Goal: Check status: Check status

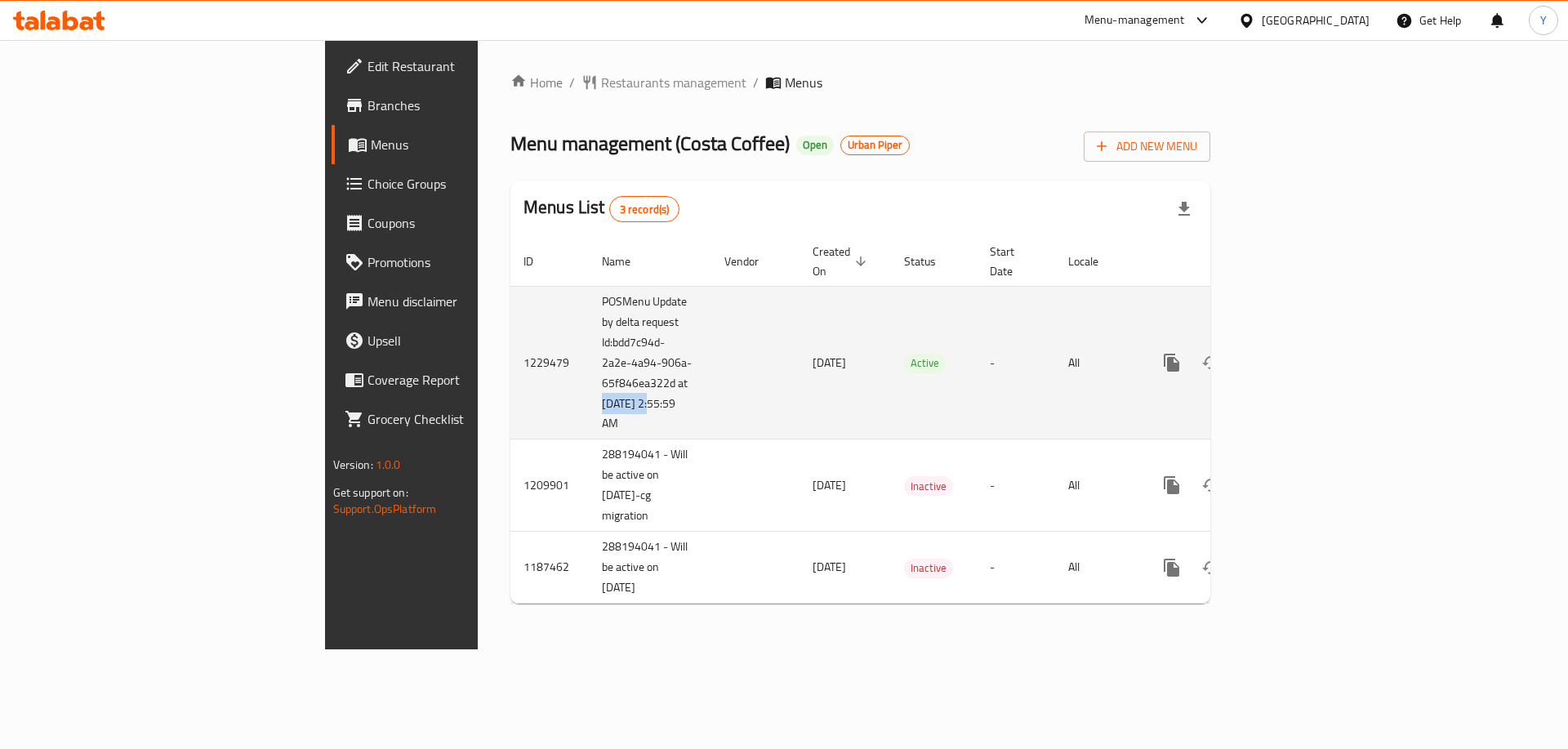
drag, startPoint x: 383, startPoint y: 387, endPoint x: 457, endPoint y: 387, distance: 74.0
click at [589, 387] on td "POSMenu Update by delta request Id:bdd7c94d-2a2e-4a94-906a-65f846ea322d at [DAT…" at bounding box center [650, 362] width 123 height 154
click at [511, 340] on td "1229479" at bounding box center [550, 362] width 78 height 154
copy td "1229479"
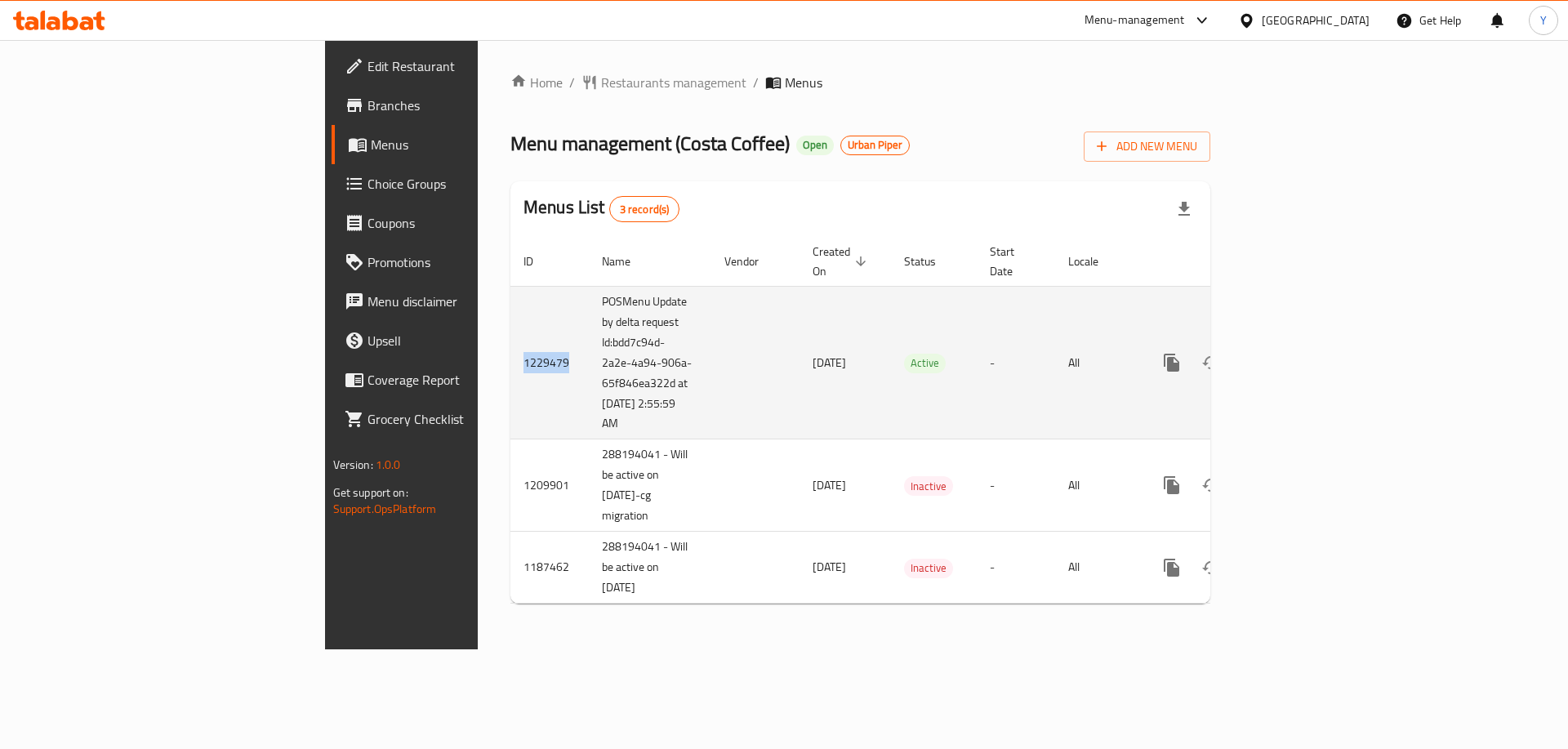
click at [511, 343] on td "1229479" at bounding box center [550, 362] width 78 height 154
click at [511, 344] on td "1229479" at bounding box center [550, 362] width 78 height 154
drag, startPoint x: 390, startPoint y: 388, endPoint x: 427, endPoint y: 392, distance: 37.2
click at [589, 393] on td "POSMenu Update by delta request Id:bdd7c94d-2a2e-4a94-906a-65f846ea322d at [DAT…" at bounding box center [650, 362] width 123 height 154
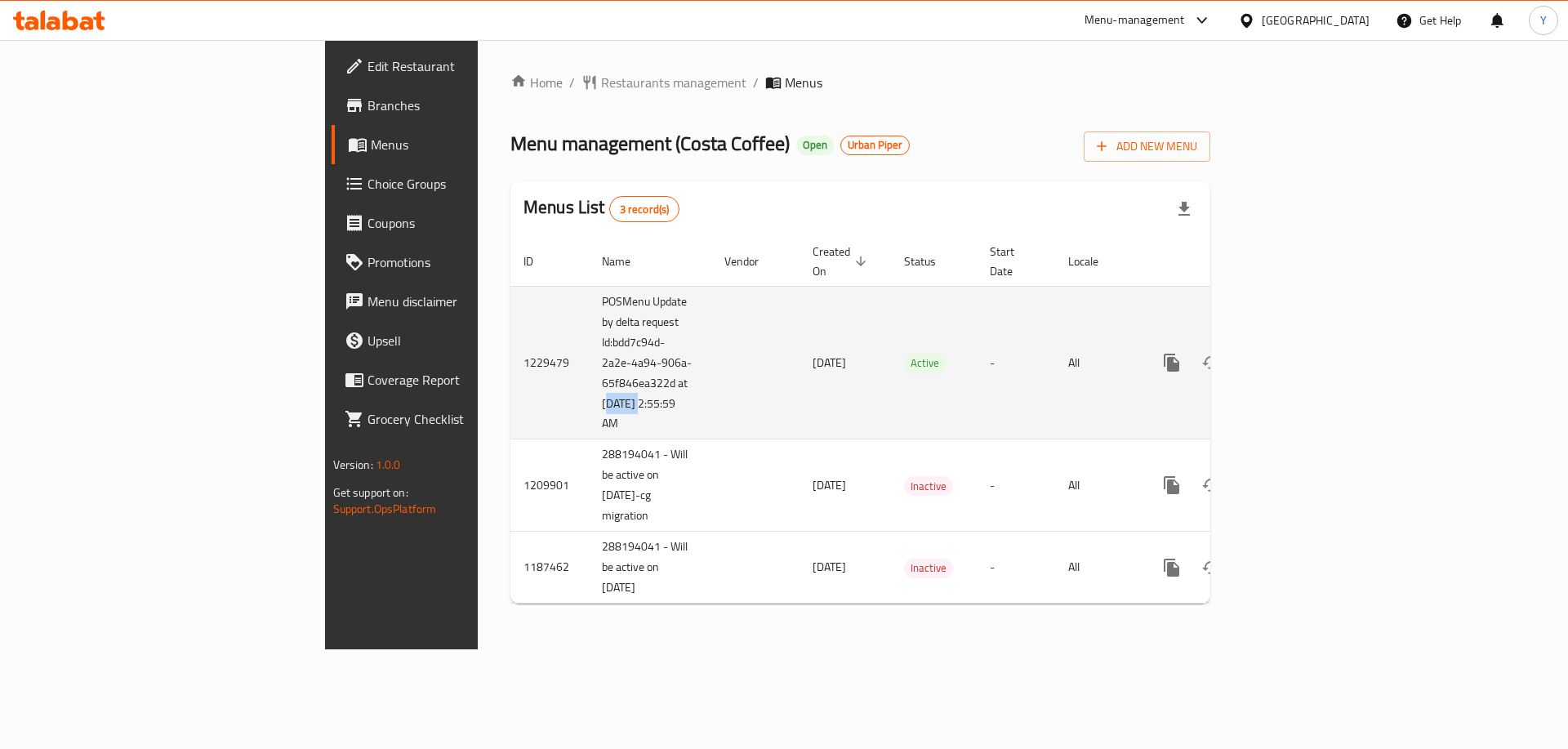
click at [589, 392] on td "POSMenu Update by delta request Id:bdd7c94d-2a2e-4a94-906a-65f846ea322d at [DAT…" at bounding box center [650, 362] width 123 height 154
